Goal: Task Accomplishment & Management: Use online tool/utility

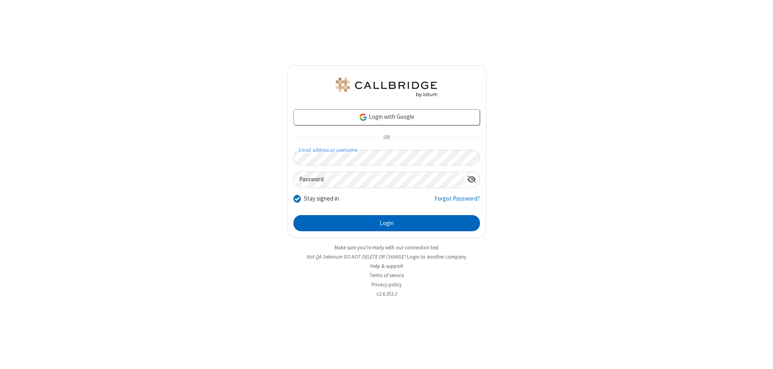
click at [387, 223] on button "Login" at bounding box center [387, 223] width 186 height 16
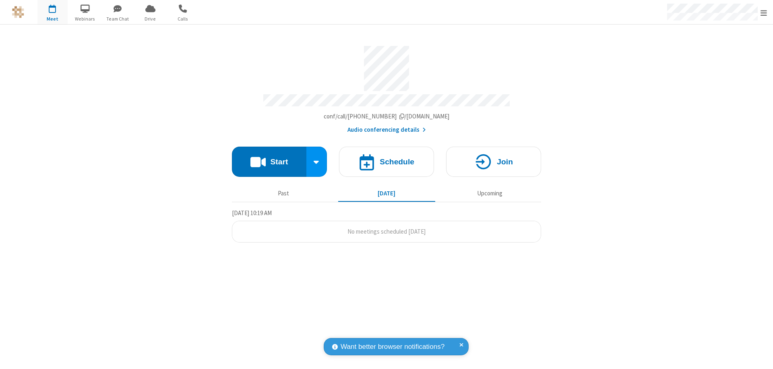
click at [269, 158] on button "Start" at bounding box center [269, 162] width 74 height 30
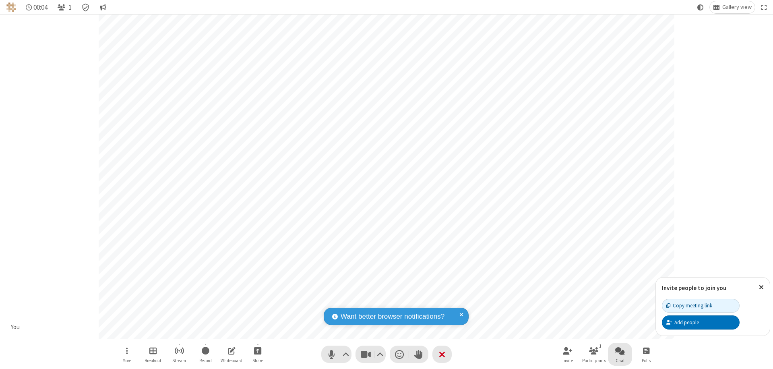
click at [620, 350] on span "Open chat" at bounding box center [620, 350] width 10 height 10
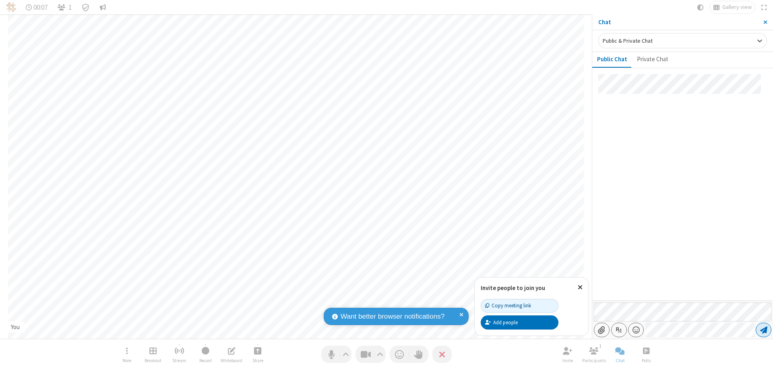
click at [763, 330] on span "Send message" at bounding box center [763, 330] width 7 height 8
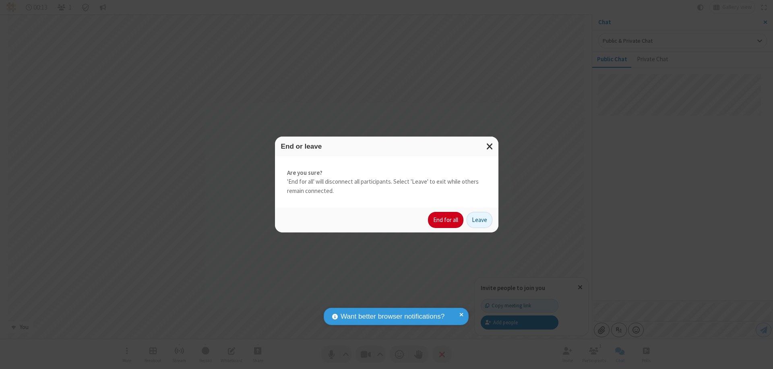
click at [446, 220] on button "End for all" at bounding box center [445, 220] width 35 height 16
